Goal: Task Accomplishment & Management: Use online tool/utility

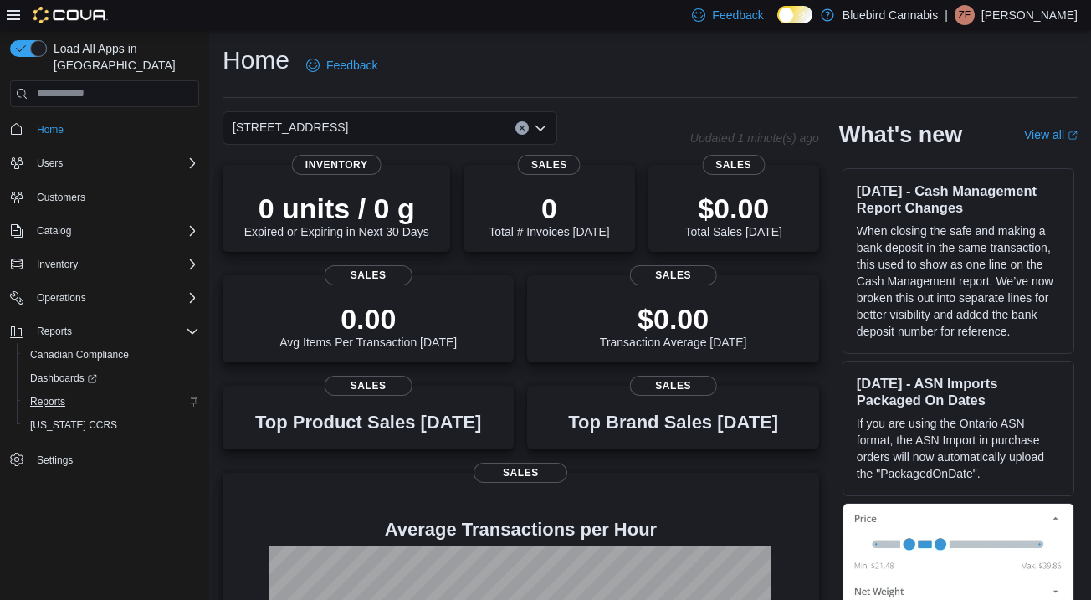
click at [50, 395] on span "Reports" at bounding box center [47, 401] width 35 height 13
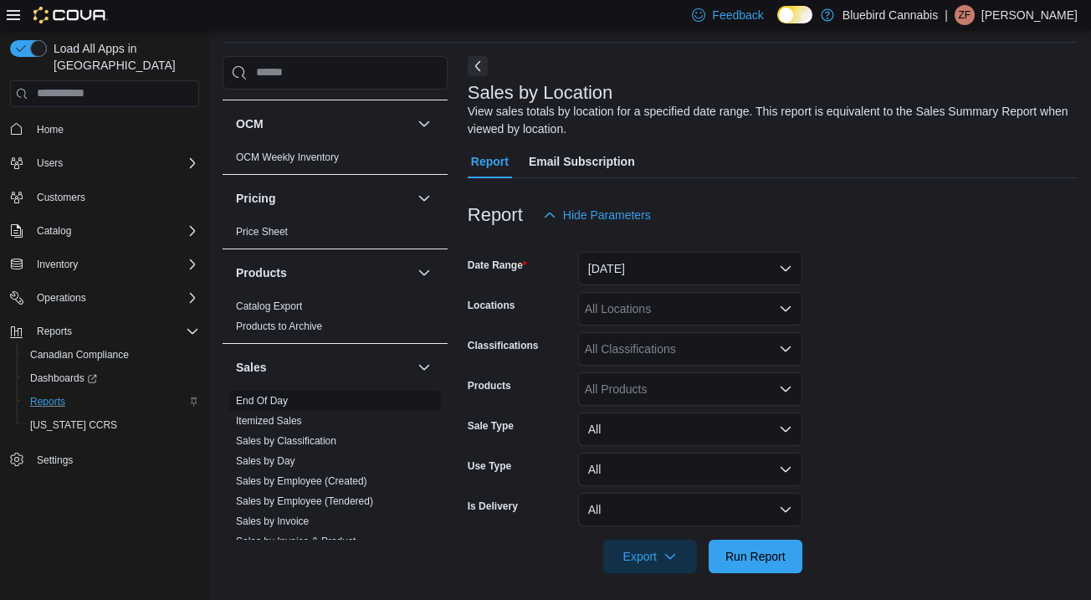
scroll to position [894, 0]
click at [275, 402] on link "End Of Day" at bounding box center [262, 398] width 52 height 12
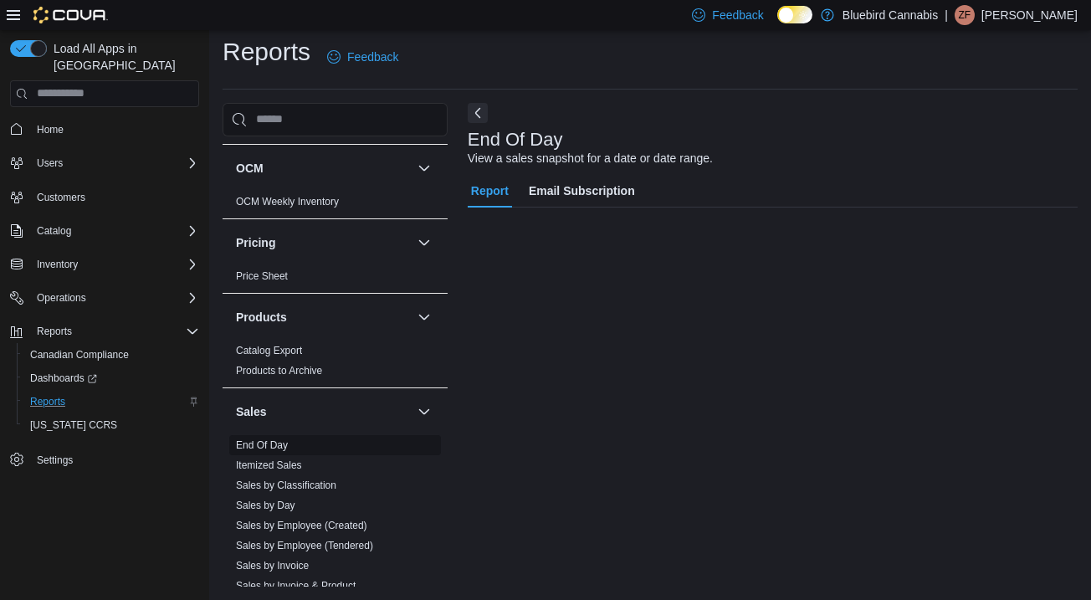
scroll to position [8, 0]
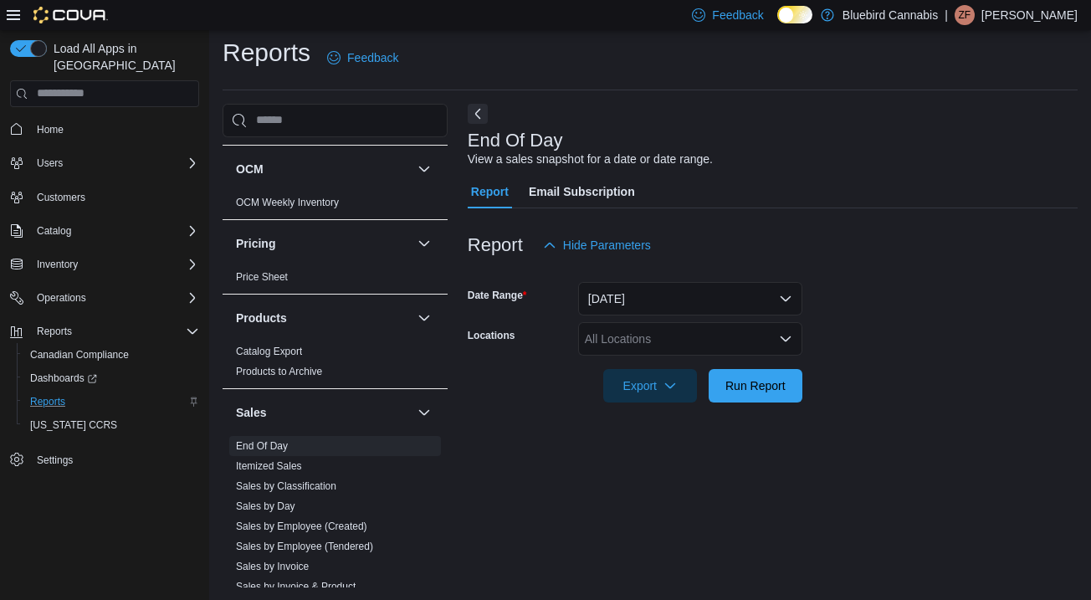
click at [618, 291] on button "[DATE]" at bounding box center [690, 298] width 224 height 33
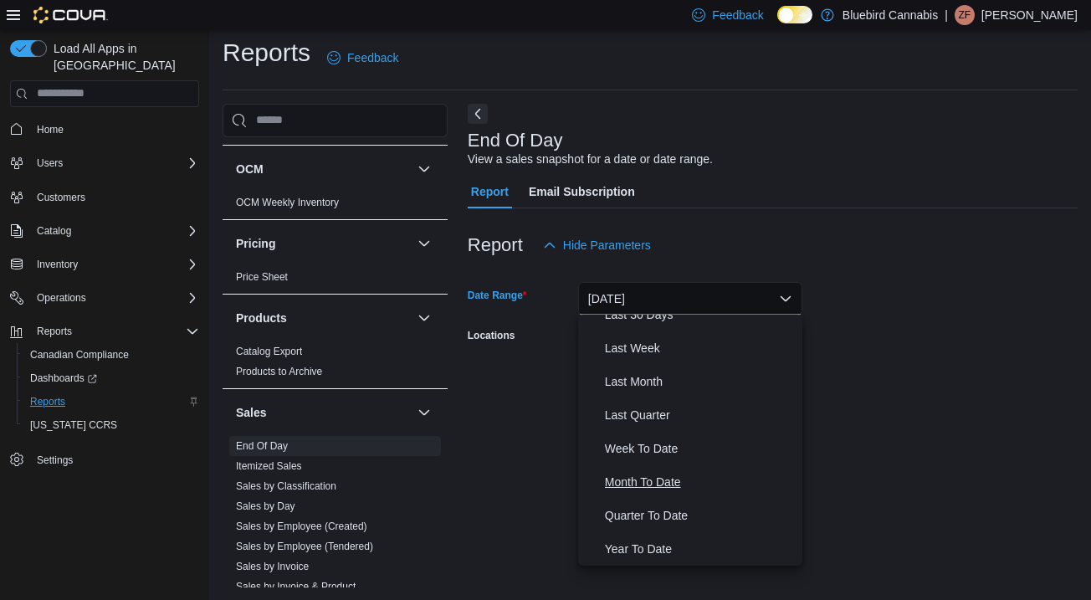
scroll to position [251, 0]
click at [635, 484] on span "Month To Date" at bounding box center [700, 482] width 191 height 20
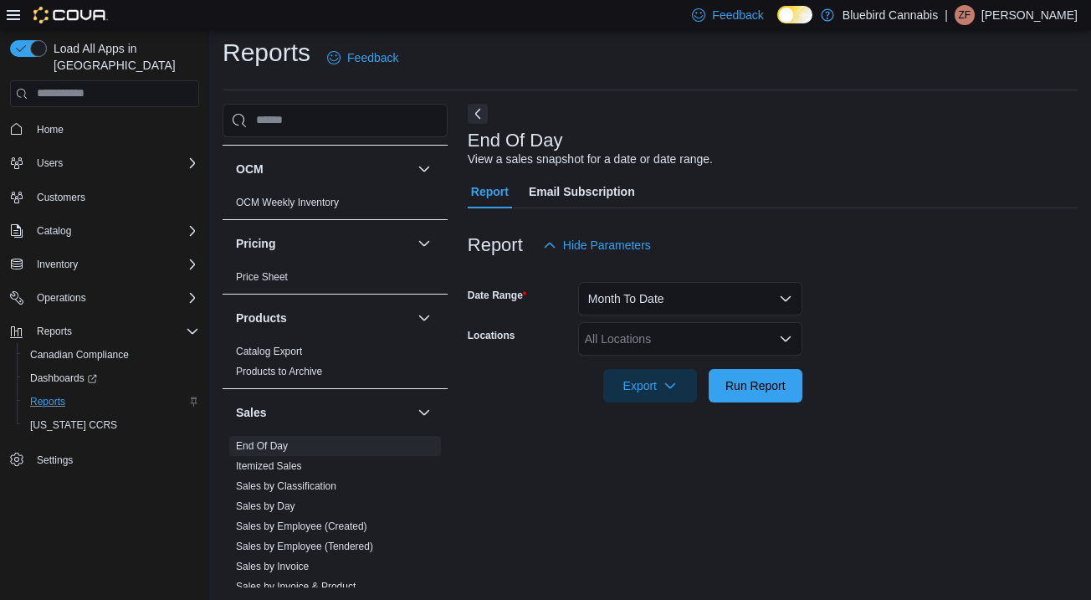
click at [638, 340] on div "All Locations" at bounding box center [690, 338] width 224 height 33
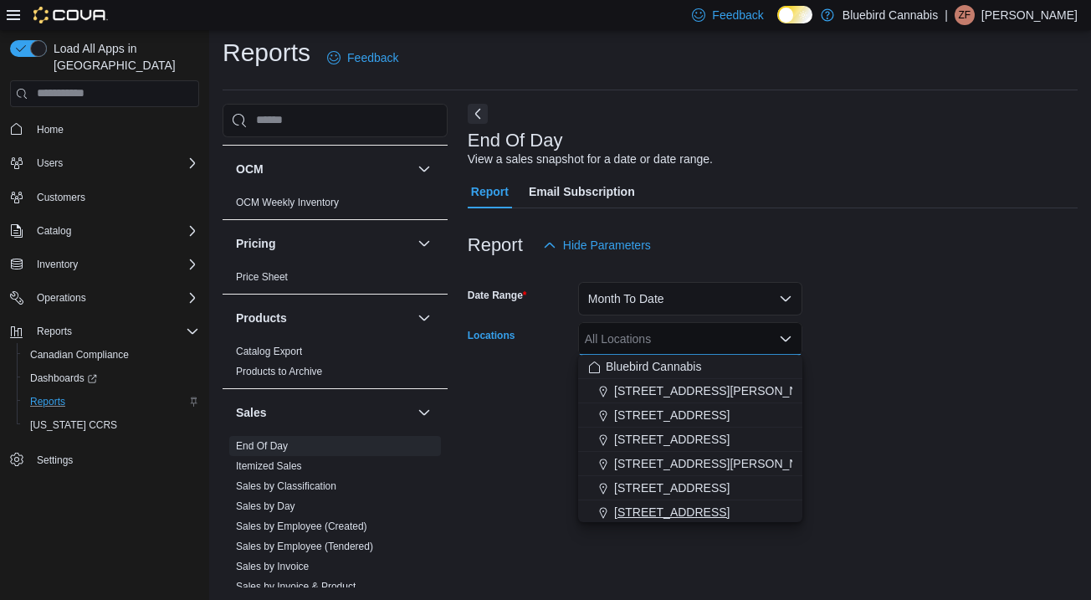
click at [652, 509] on span "[STREET_ADDRESS]" at bounding box center [671, 512] width 115 height 17
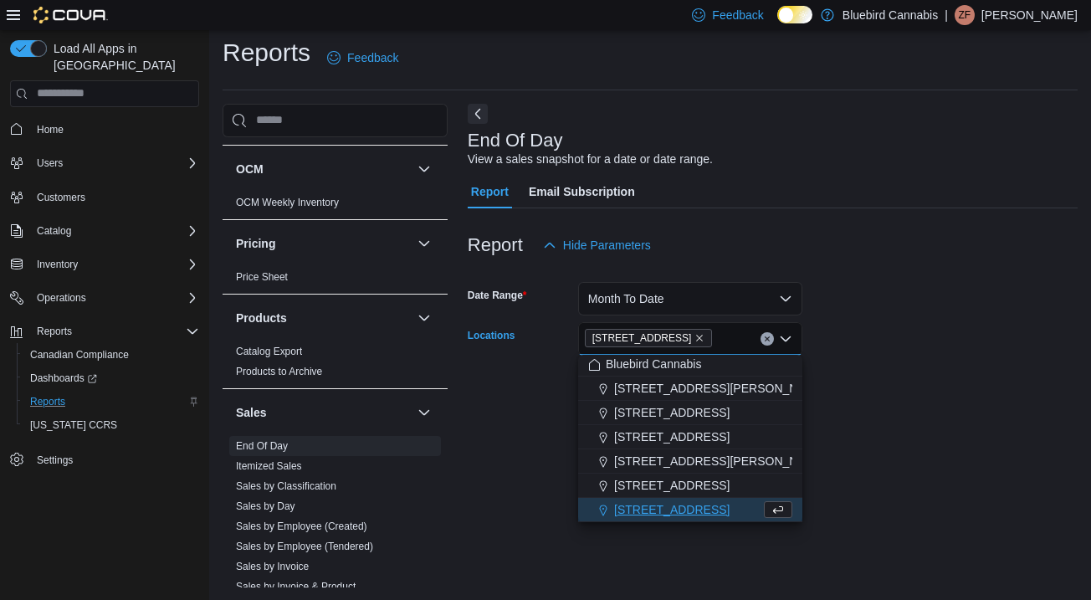
click at [837, 410] on div at bounding box center [773, 412] width 610 height 20
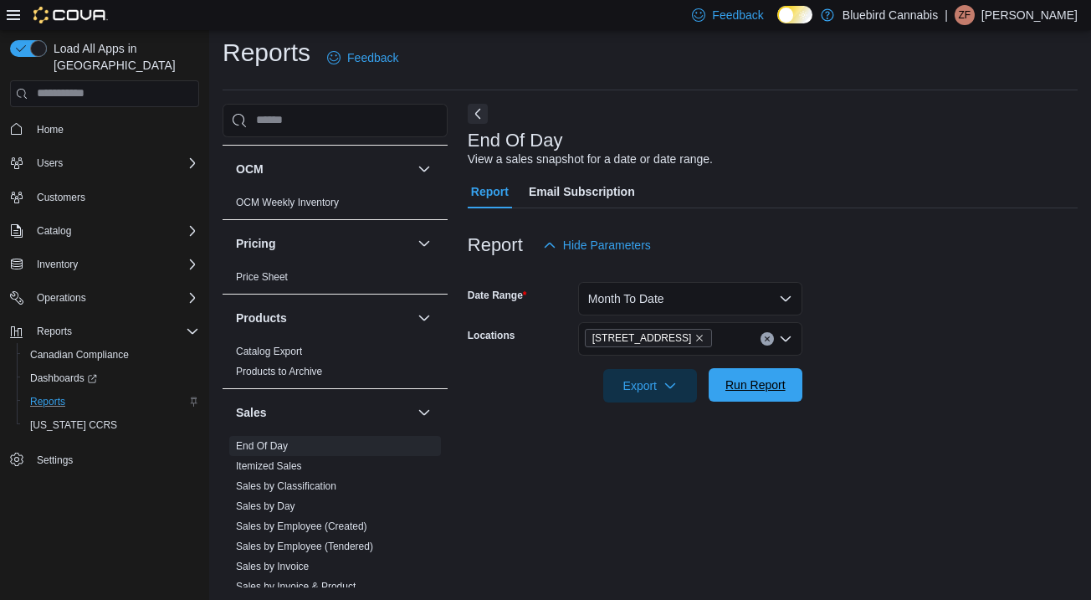
click at [788, 391] on span "Run Report" at bounding box center [756, 384] width 74 height 33
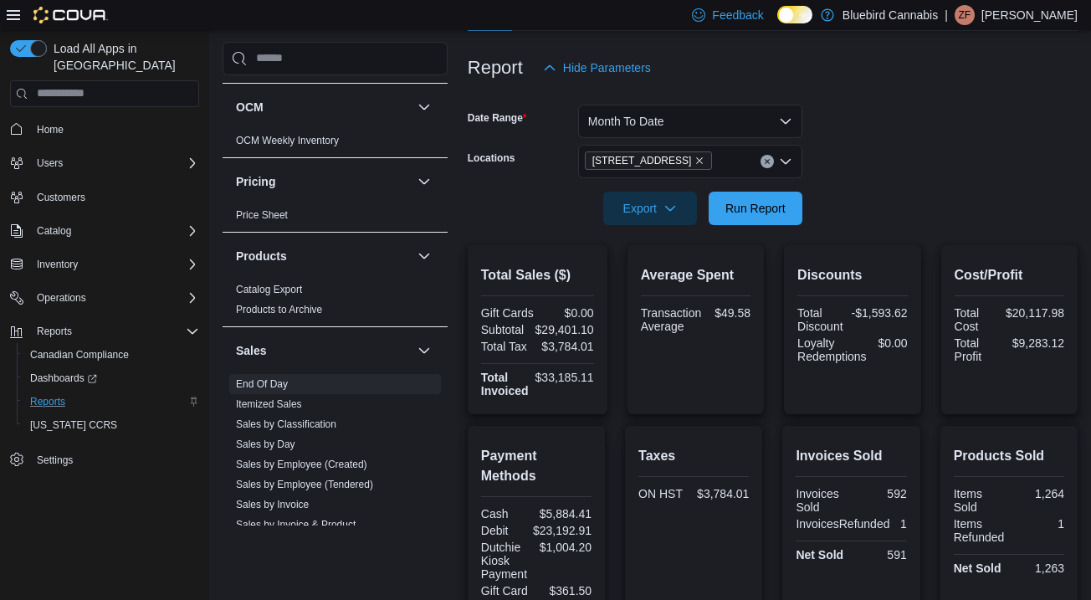
scroll to position [210, 0]
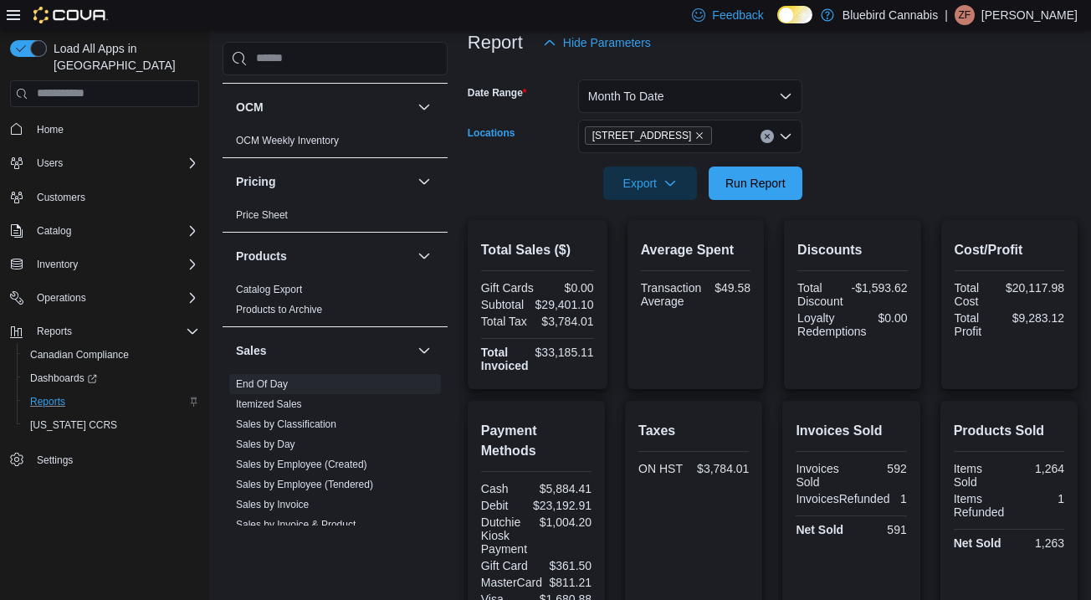
click at [704, 136] on icon "Remove 5530 Manotick Main St. from selection in this group" at bounding box center [699, 136] width 10 height 10
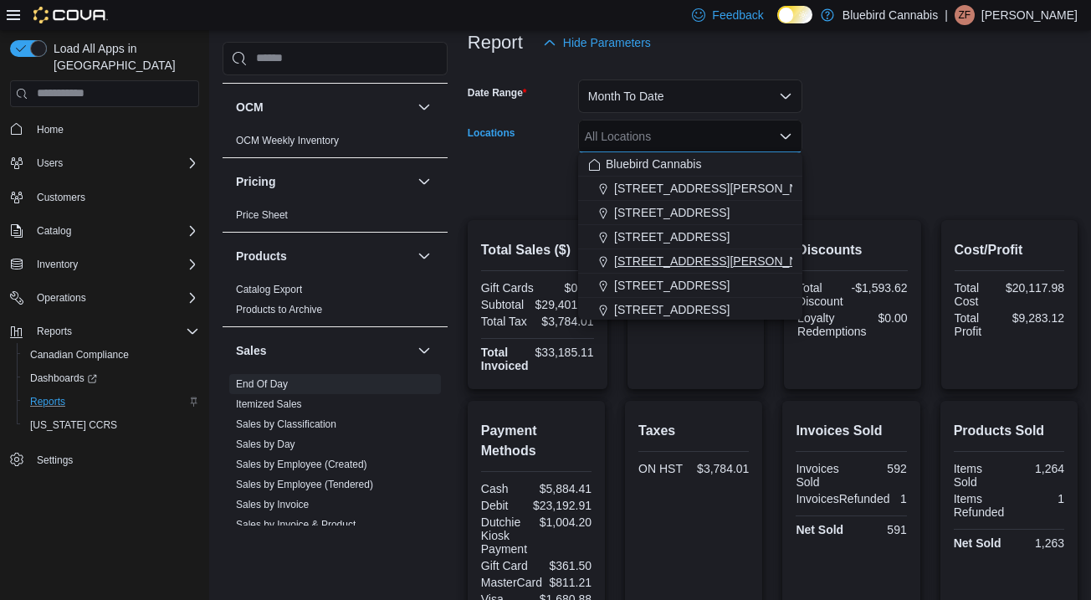
click at [656, 266] on span "[STREET_ADDRESS][PERSON_NAME]" at bounding box center [720, 261] width 213 height 17
click at [866, 200] on div at bounding box center [773, 210] width 610 height 20
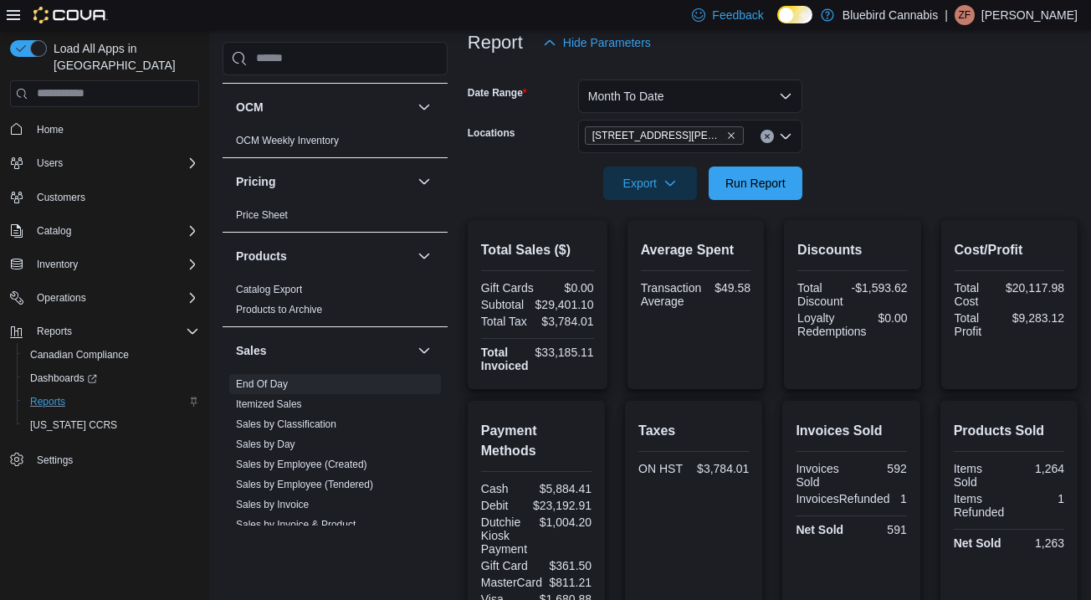
click at [792, 200] on div at bounding box center [773, 210] width 610 height 20
click at [777, 188] on span "Run Report" at bounding box center [755, 182] width 60 height 17
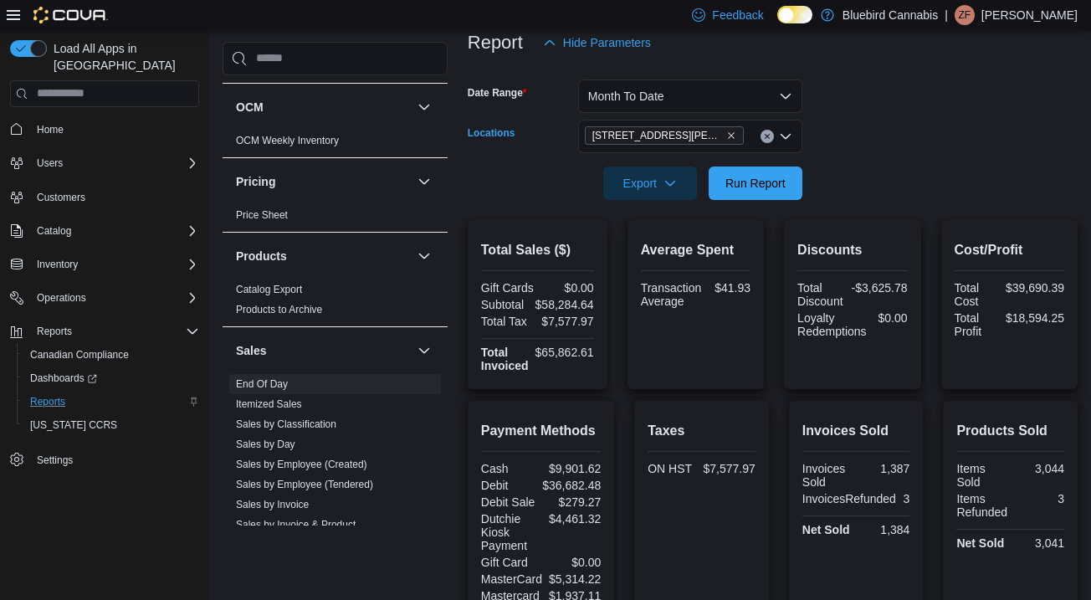
click at [730, 137] on icon "Remove 499 TERRY FOX DR., UNIT 60, Kanata from selection in this group" at bounding box center [731, 136] width 10 height 10
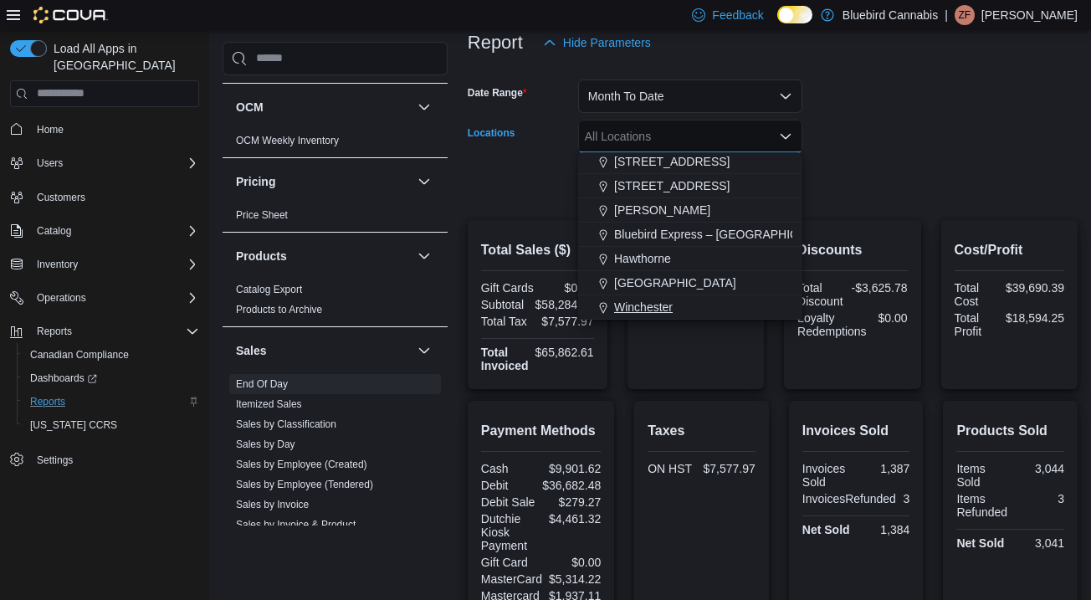
click at [667, 307] on span "Winchester" at bounding box center [643, 307] width 59 height 17
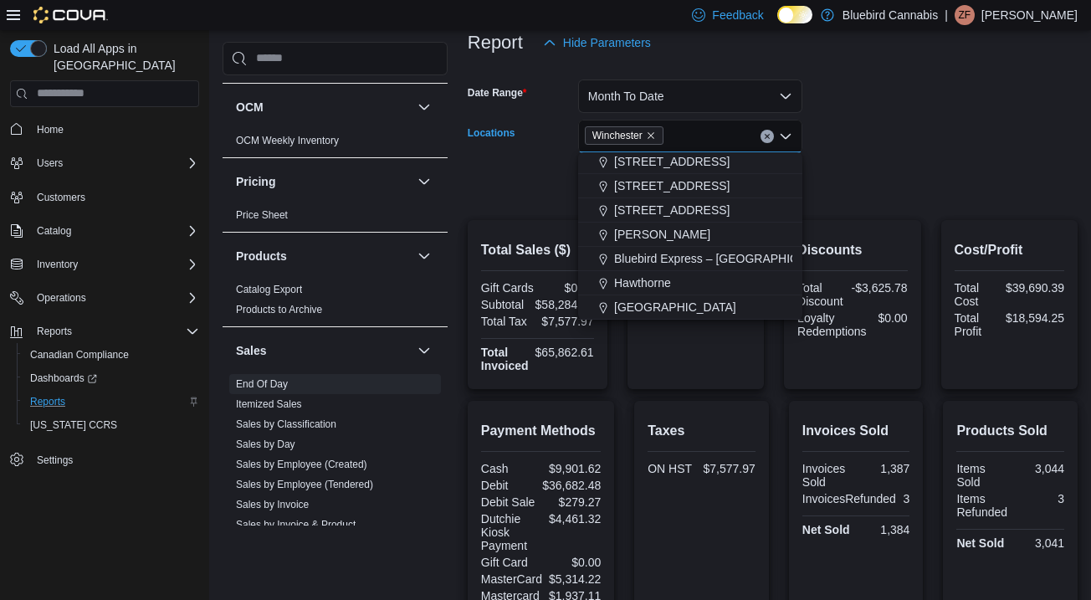
click at [917, 145] on form "Date Range Month To Date Locations [GEOGRAPHIC_DATA] Combo box. Selected. [GEOG…" at bounding box center [773, 129] width 610 height 141
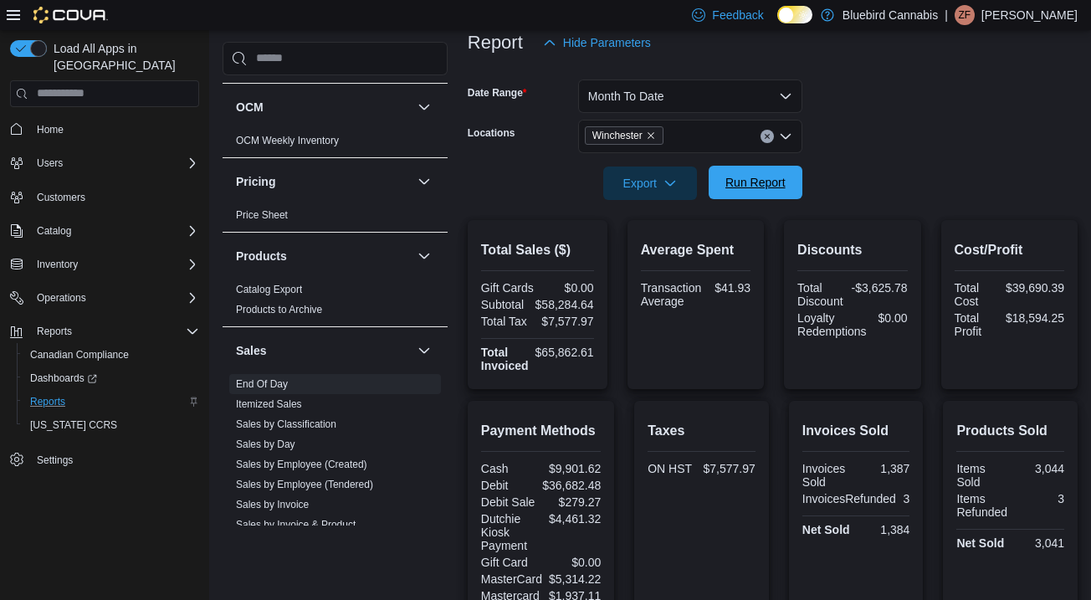
click at [768, 184] on span "Run Report" at bounding box center [755, 182] width 60 height 17
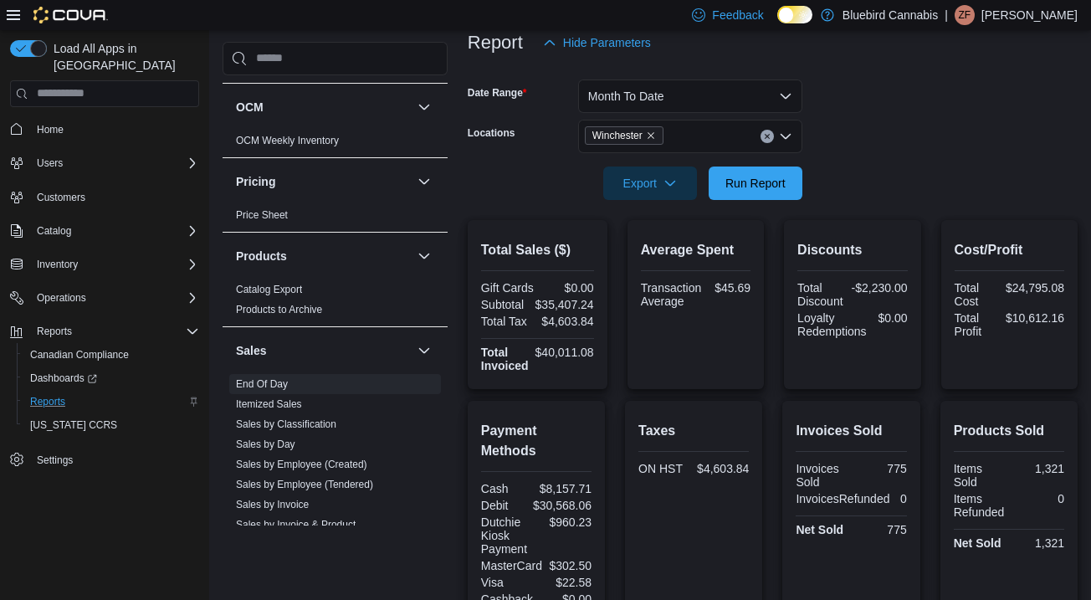
click at [656, 135] on icon "Remove Winchester from selection in this group" at bounding box center [651, 136] width 10 height 10
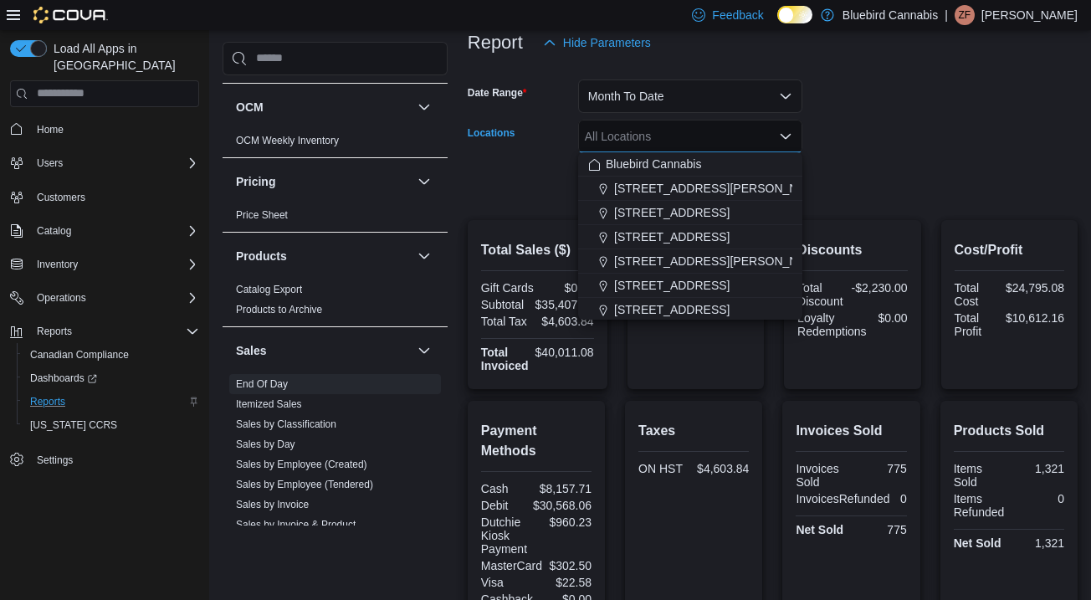
click at [868, 160] on div at bounding box center [773, 159] width 610 height 13
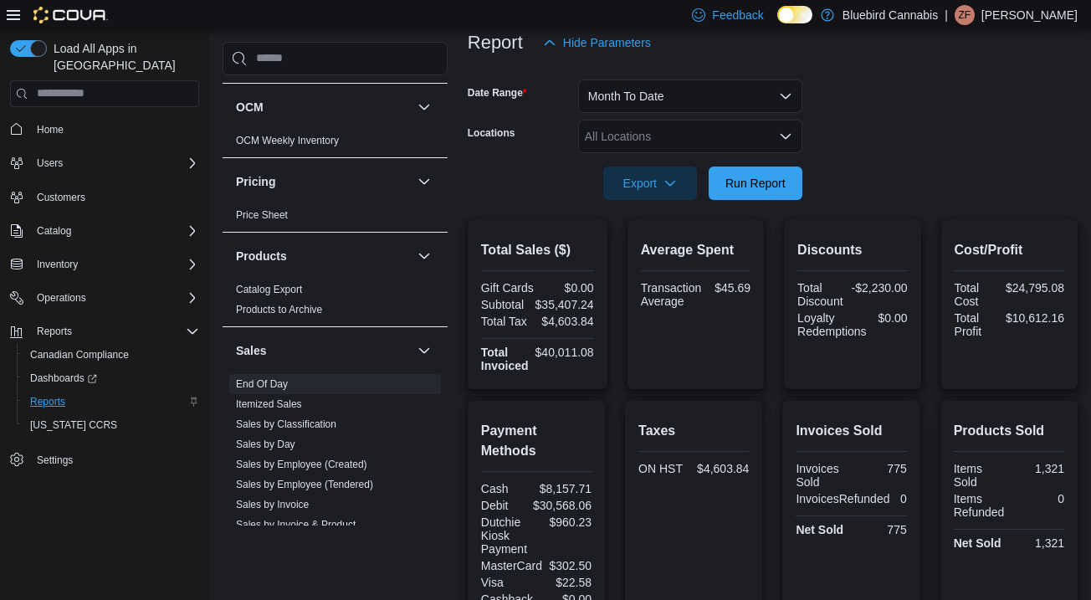
scroll to position [236, 0]
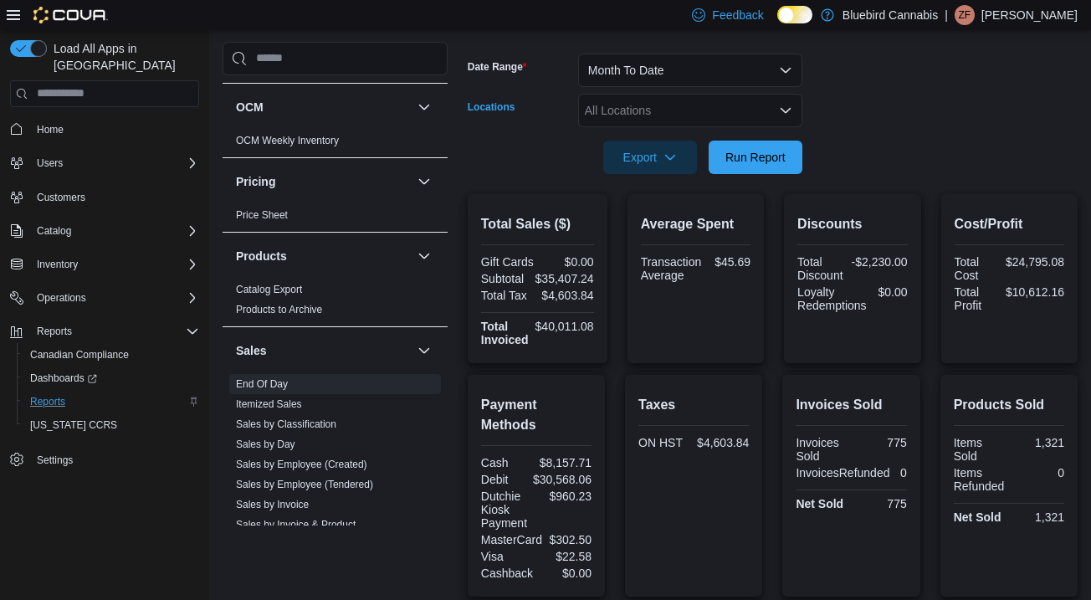
click at [684, 117] on div "All Locations" at bounding box center [690, 110] width 224 height 33
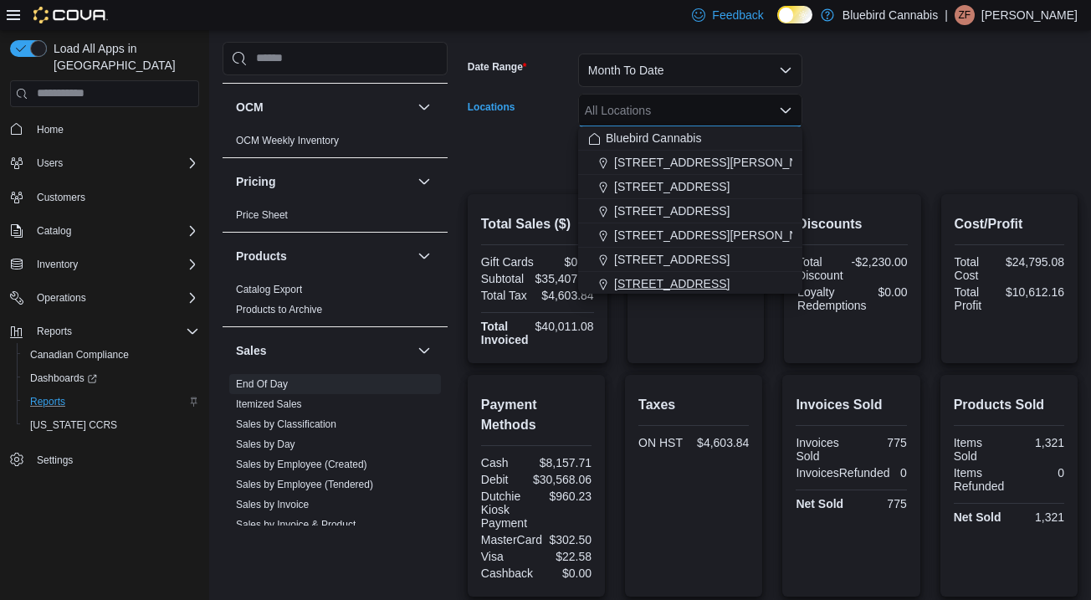
click at [644, 280] on span "[STREET_ADDRESS]" at bounding box center [671, 283] width 115 height 17
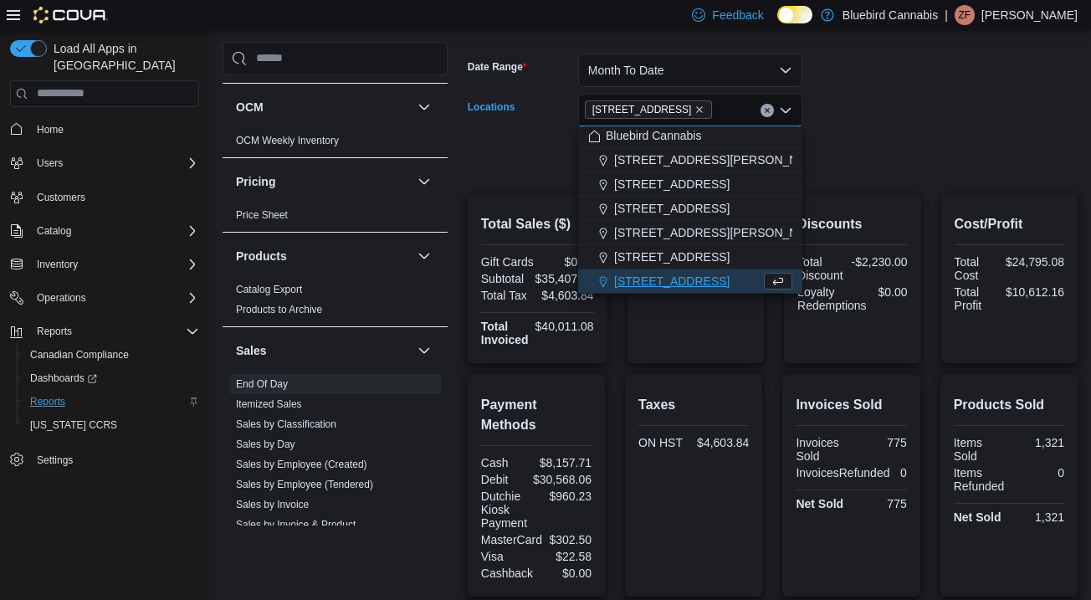
click at [867, 145] on form "Date Range Month To Date Locations [STREET_ADDRESS] Selected. [STREET_ADDRESS].…" at bounding box center [773, 103] width 610 height 141
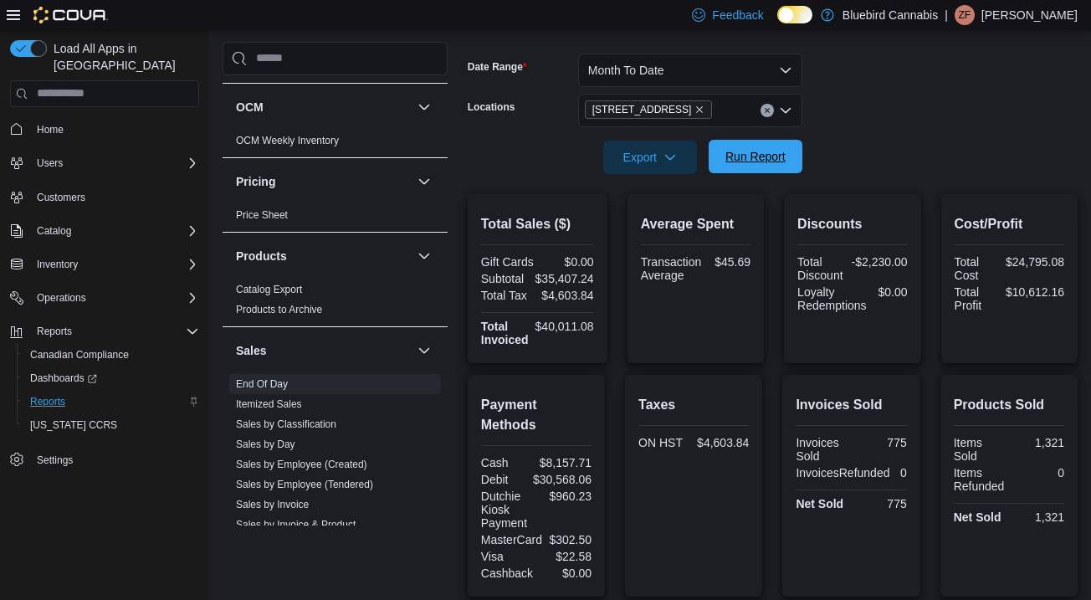
click at [792, 147] on button "Run Report" at bounding box center [756, 156] width 94 height 33
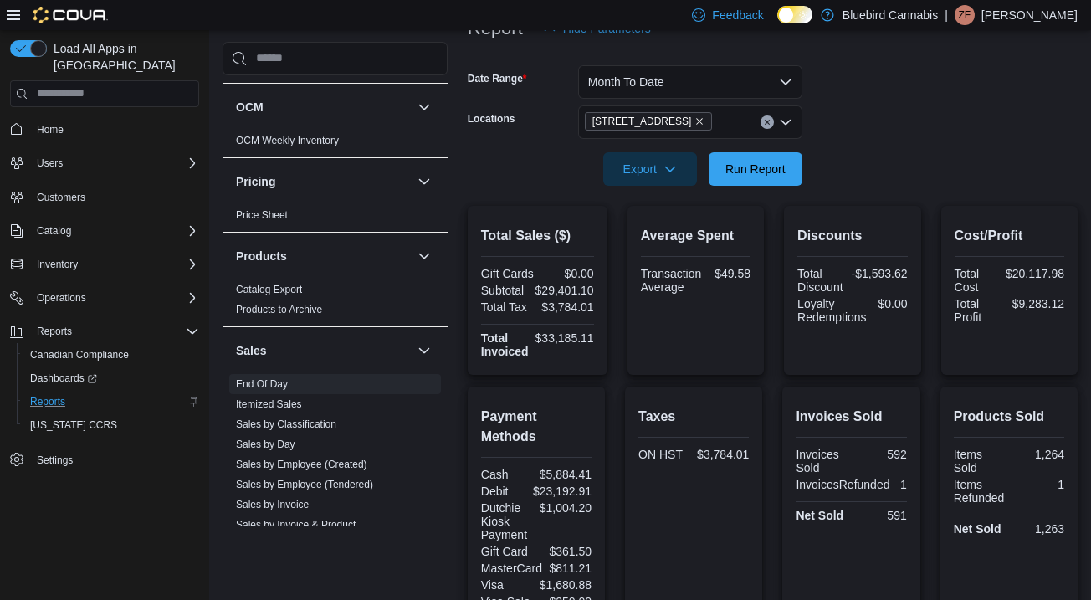
scroll to position [109, 0]
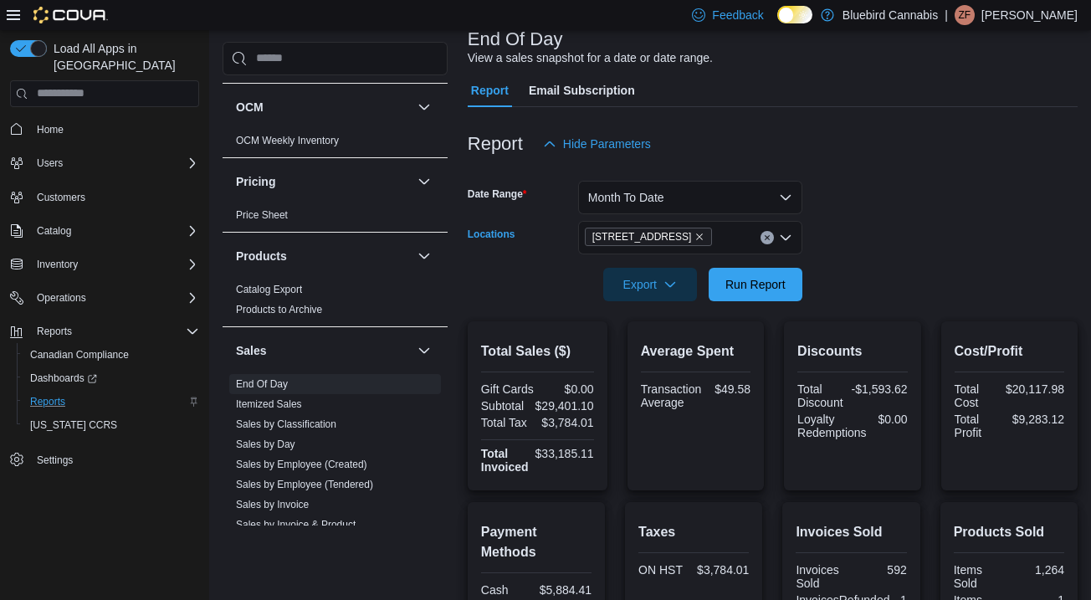
click at [705, 242] on span "[STREET_ADDRESS]" at bounding box center [648, 236] width 113 height 17
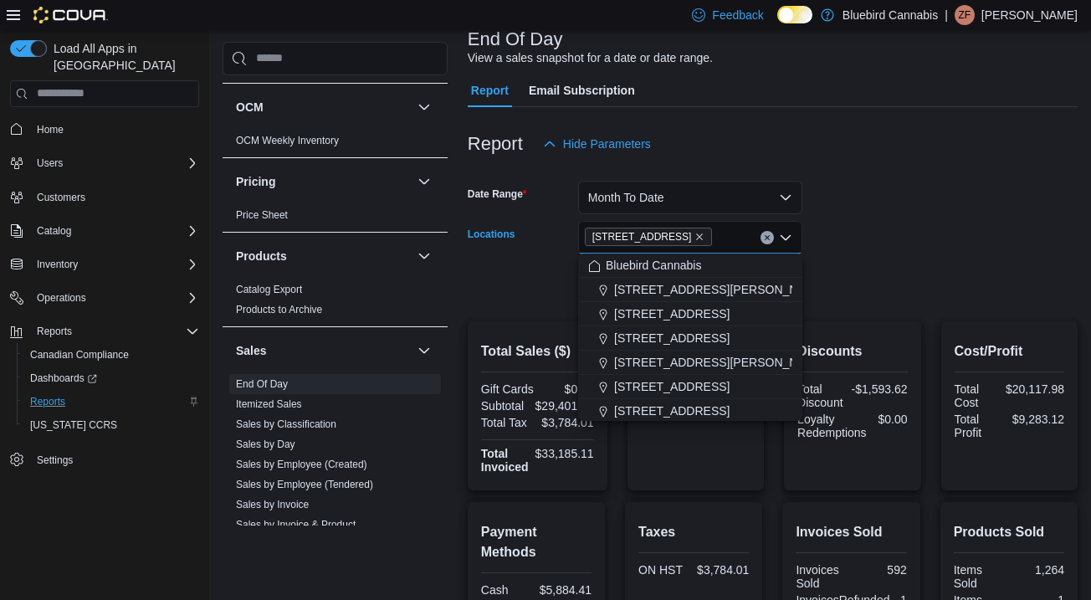
click at [713, 237] on span "[STREET_ADDRESS]" at bounding box center [649, 237] width 128 height 18
click at [704, 239] on icon "Remove 5530 Manotick Main St. from selection in this group" at bounding box center [699, 237] width 10 height 10
click at [703, 264] on div "Bluebird Cannabis" at bounding box center [690, 265] width 204 height 17
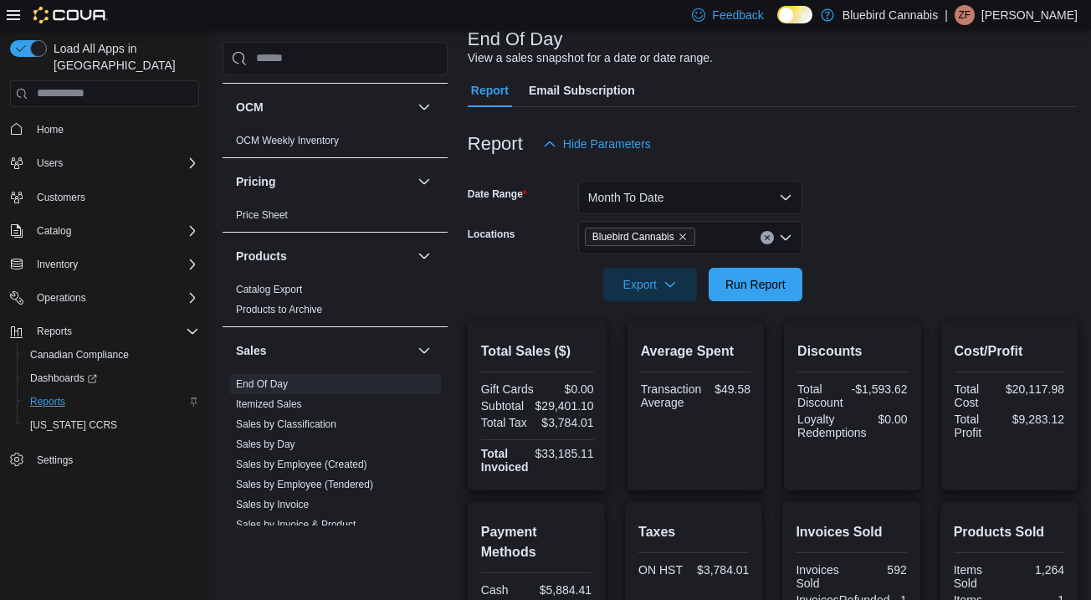
click at [823, 274] on form "Date Range Month To Date Locations Bluebird Cannabis Export Run Report" at bounding box center [773, 231] width 610 height 141
click at [753, 279] on span "Run Report" at bounding box center [755, 283] width 60 height 17
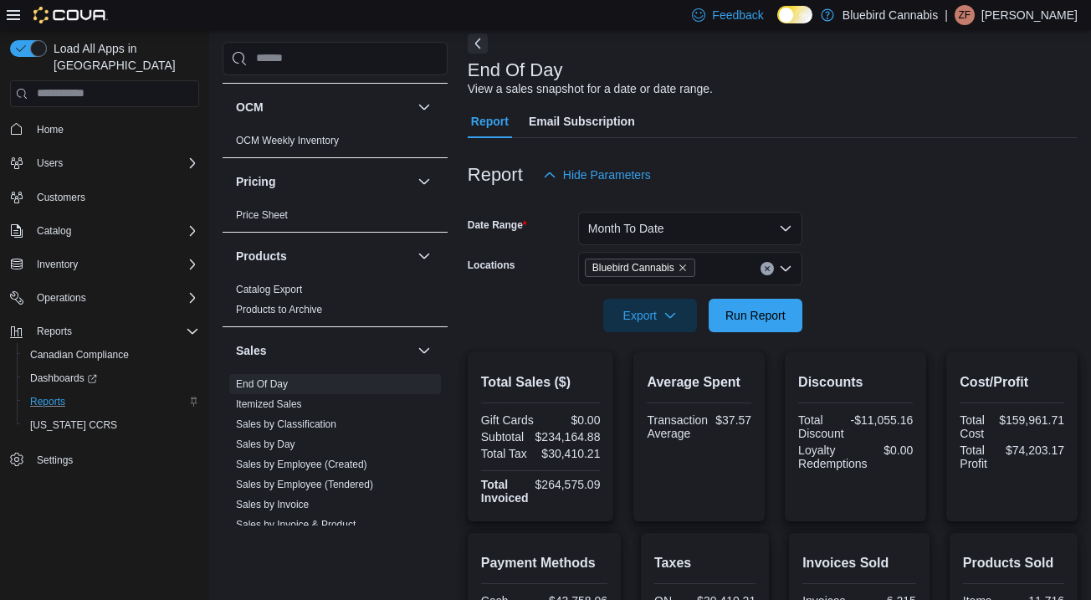
scroll to position [42, 0]
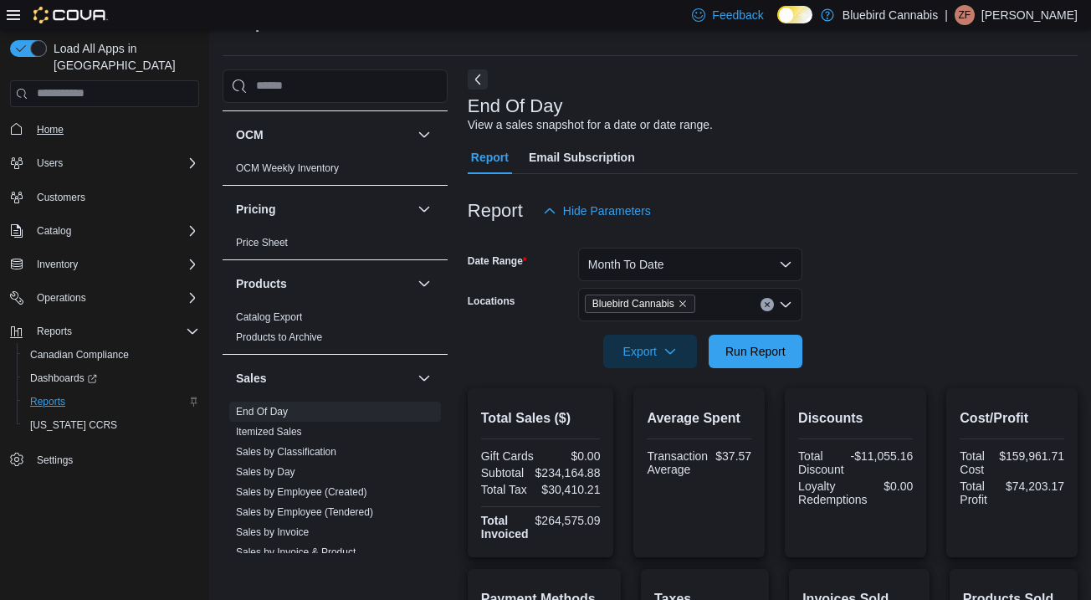
click at [44, 123] on span "Home" at bounding box center [50, 129] width 27 height 13
